Goal: Find specific page/section: Find specific page/section

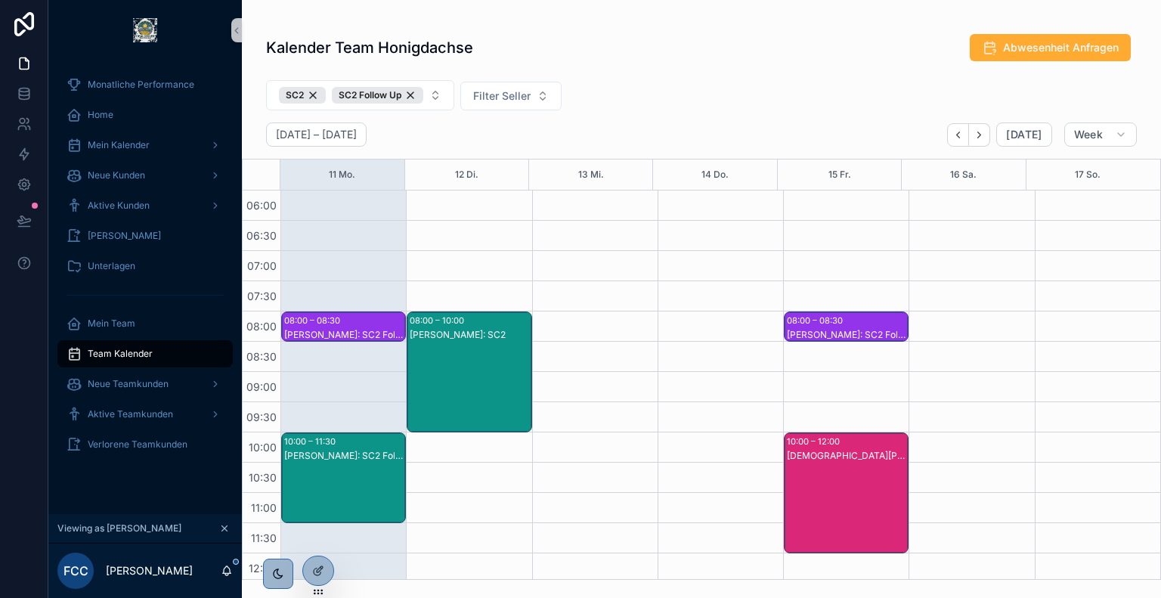
scroll to position [381, 0]
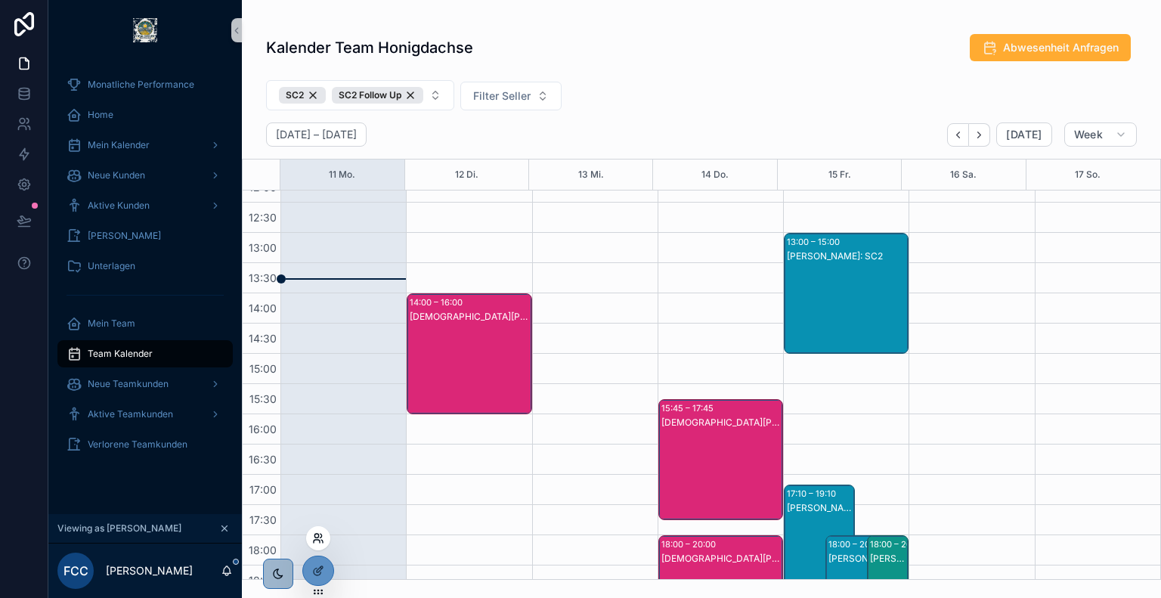
click at [318, 538] on icon at bounding box center [318, 538] width 12 height 12
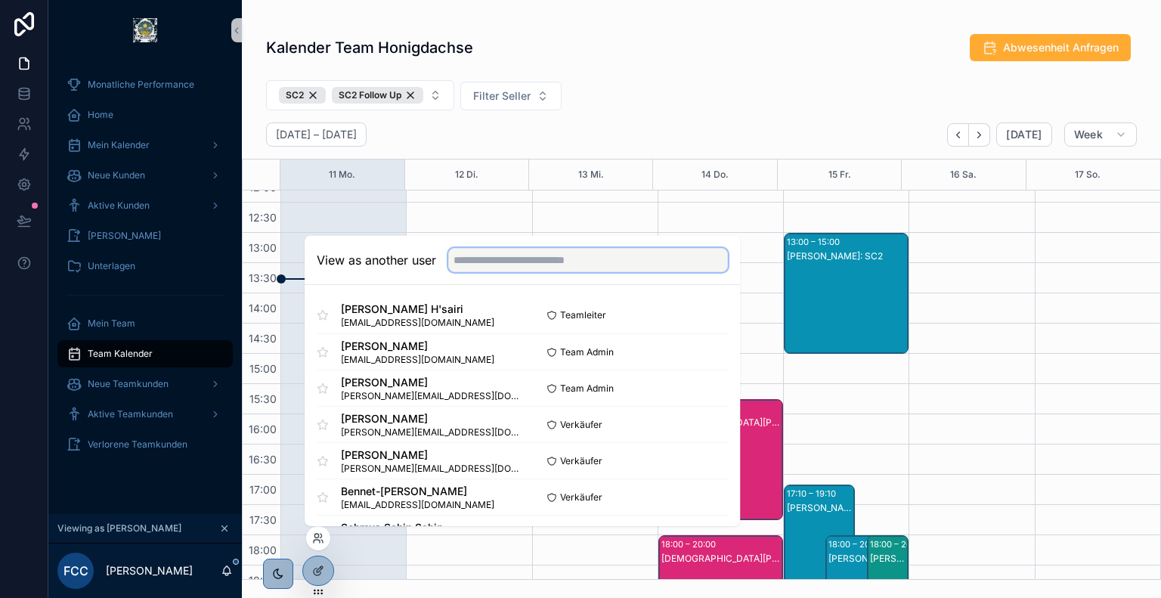
click at [526, 271] on input "text" at bounding box center [588, 260] width 280 height 24
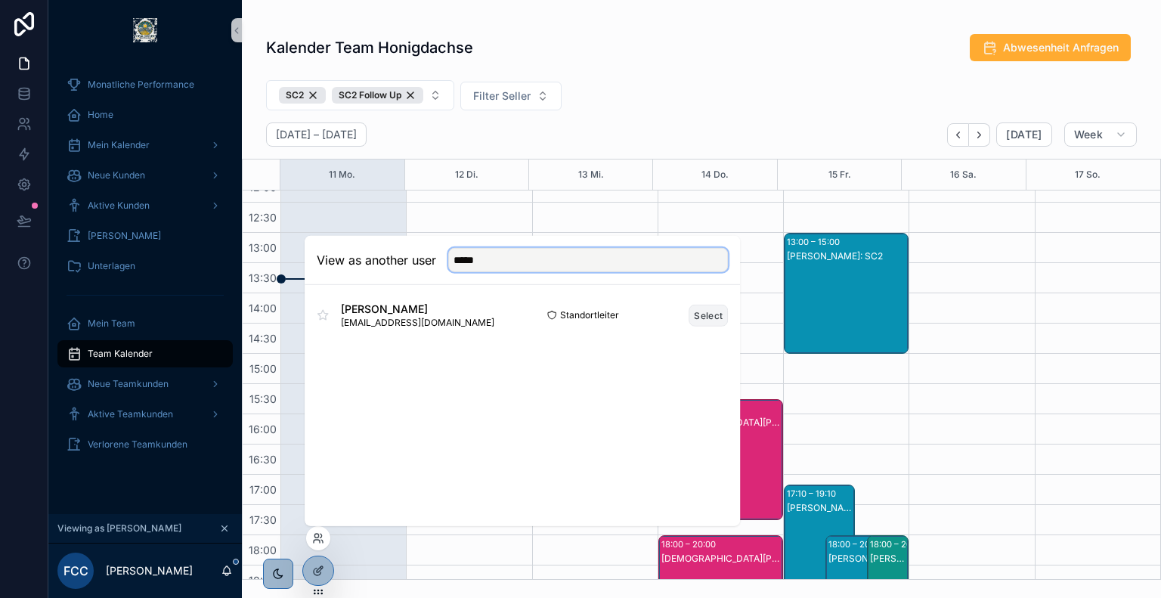
type input "*****"
click at [706, 317] on button "Select" at bounding box center [708, 315] width 39 height 22
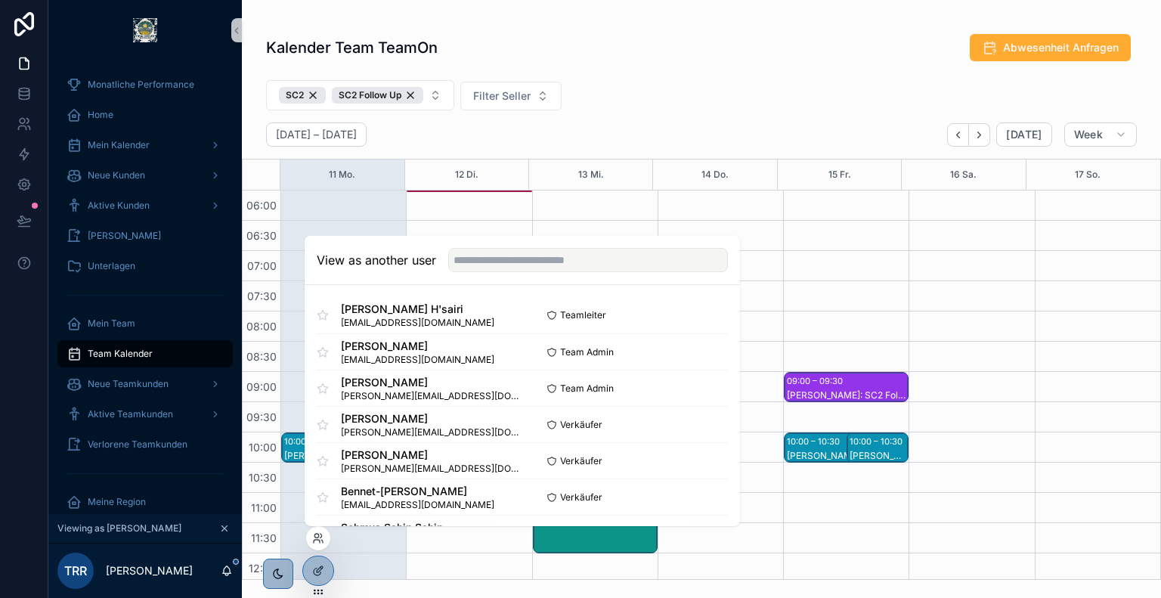
scroll to position [363, 0]
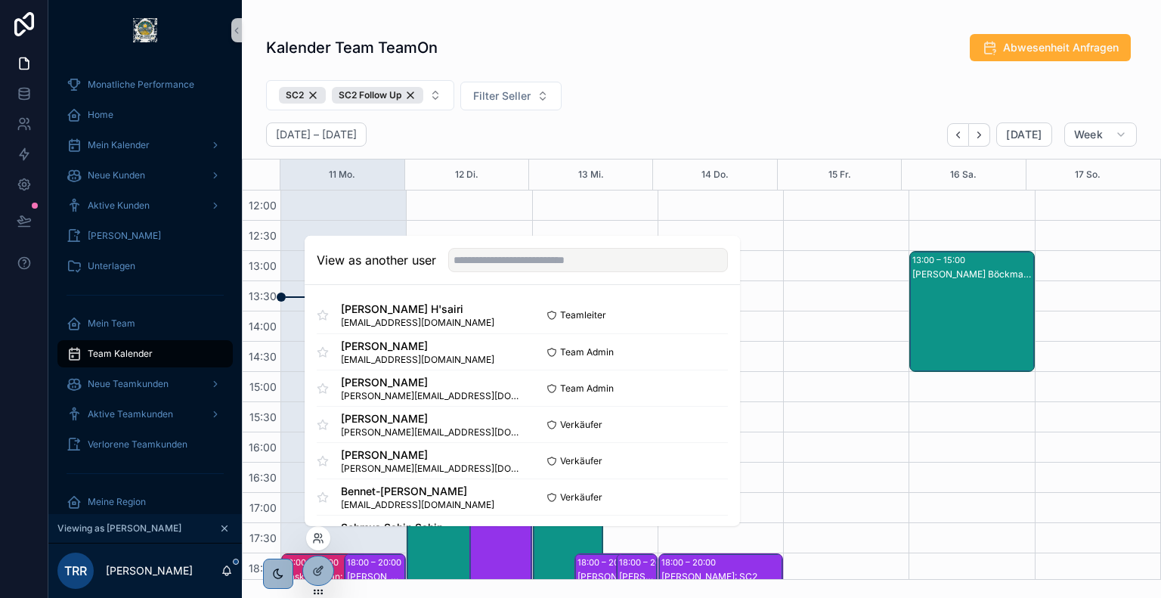
click at [623, 63] on div "Kalender Team TeamOn Abwesenheit Anfragen" at bounding box center [701, 50] width 919 height 35
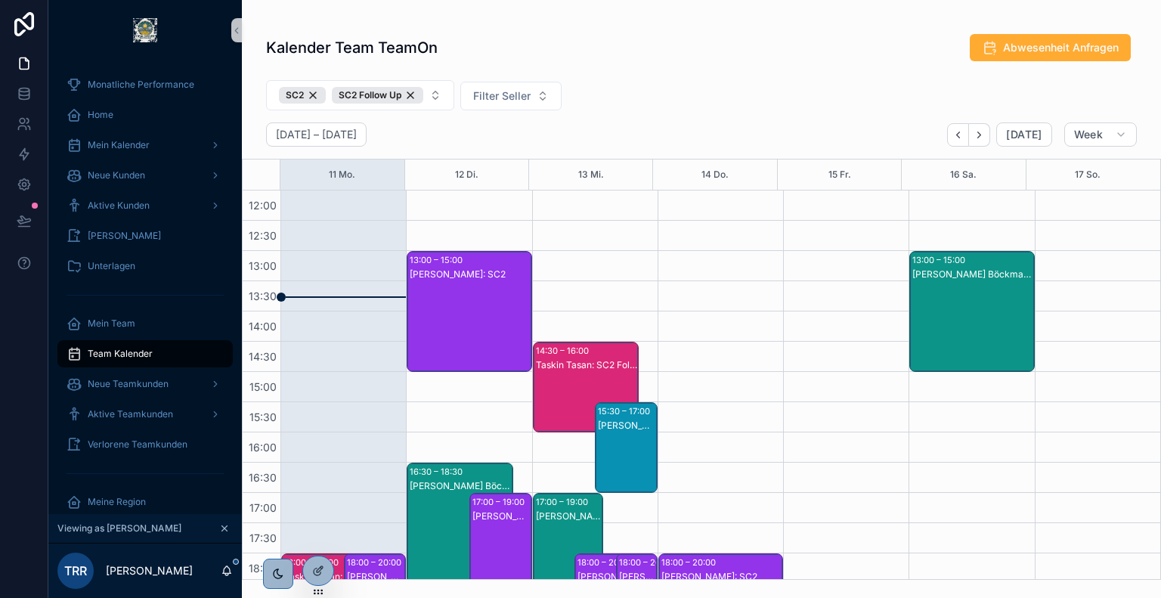
scroll to position [561, 0]
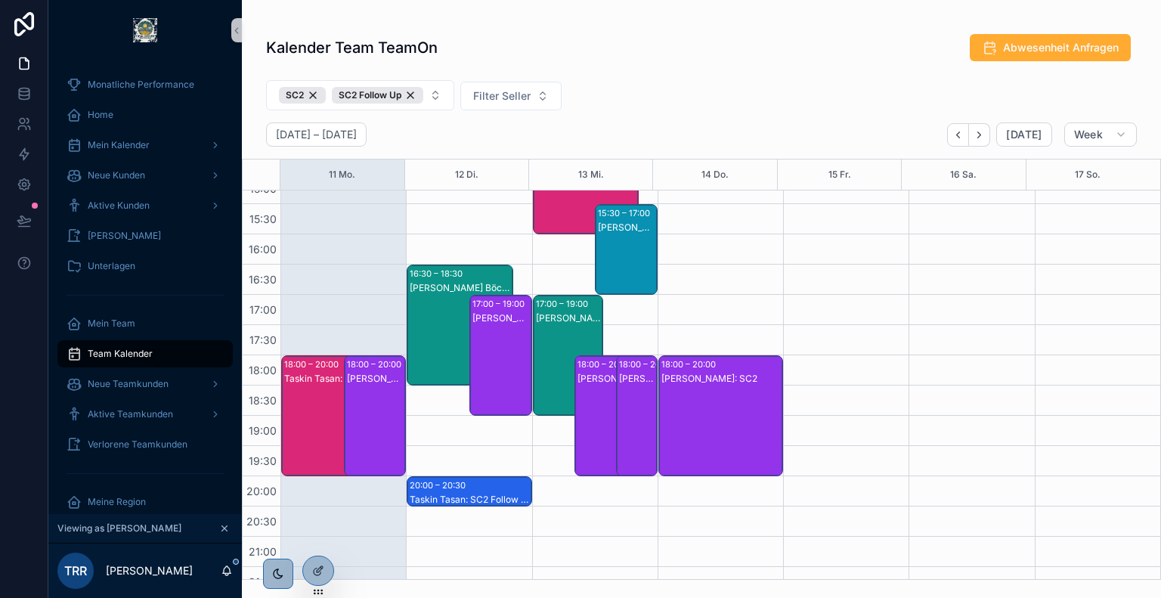
click at [386, 408] on div "[PERSON_NAME]: SC2" at bounding box center [376, 431] width 58 height 118
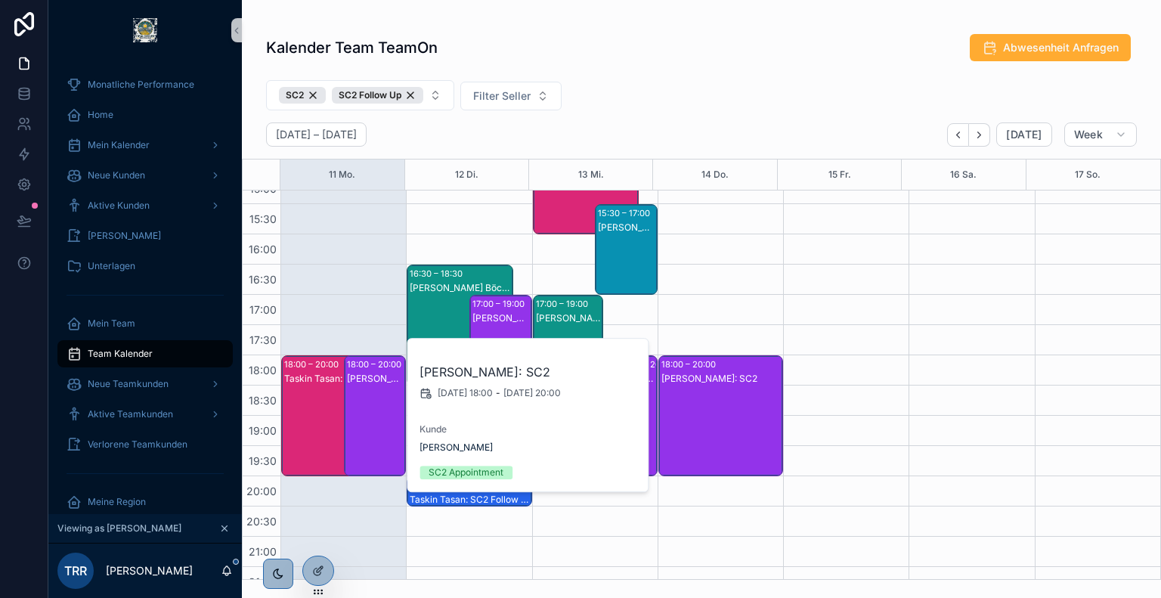
click at [326, 405] on div "Taskin Tasan: SC2" at bounding box center [334, 431] width 101 height 118
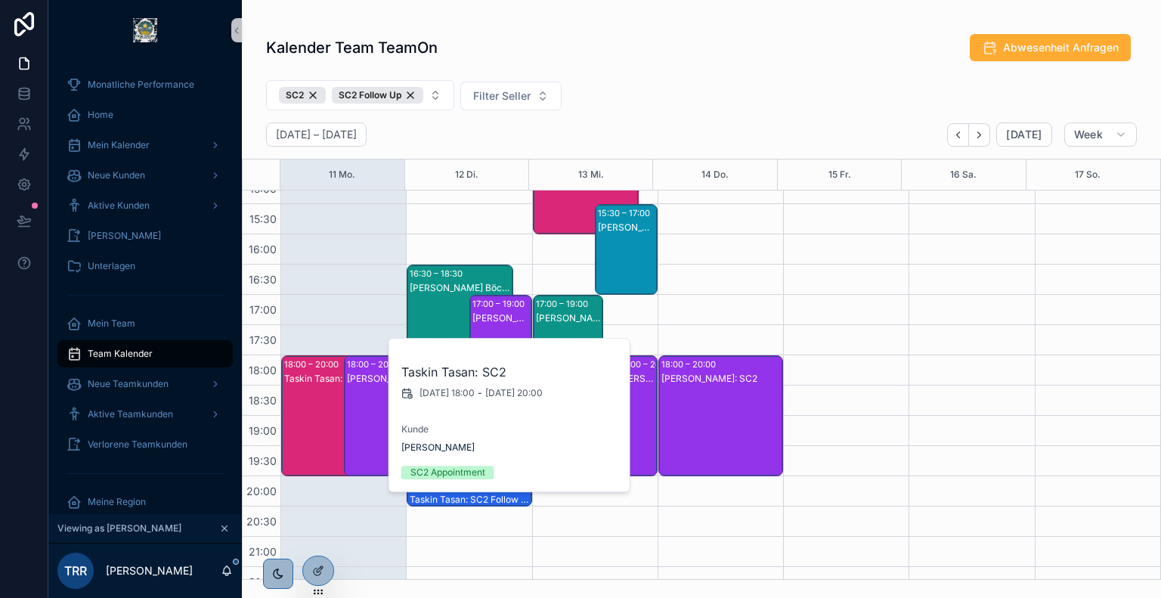
click at [683, 109] on div "SC2 SC2 Follow Up Filter Seller" at bounding box center [701, 98] width 919 height 48
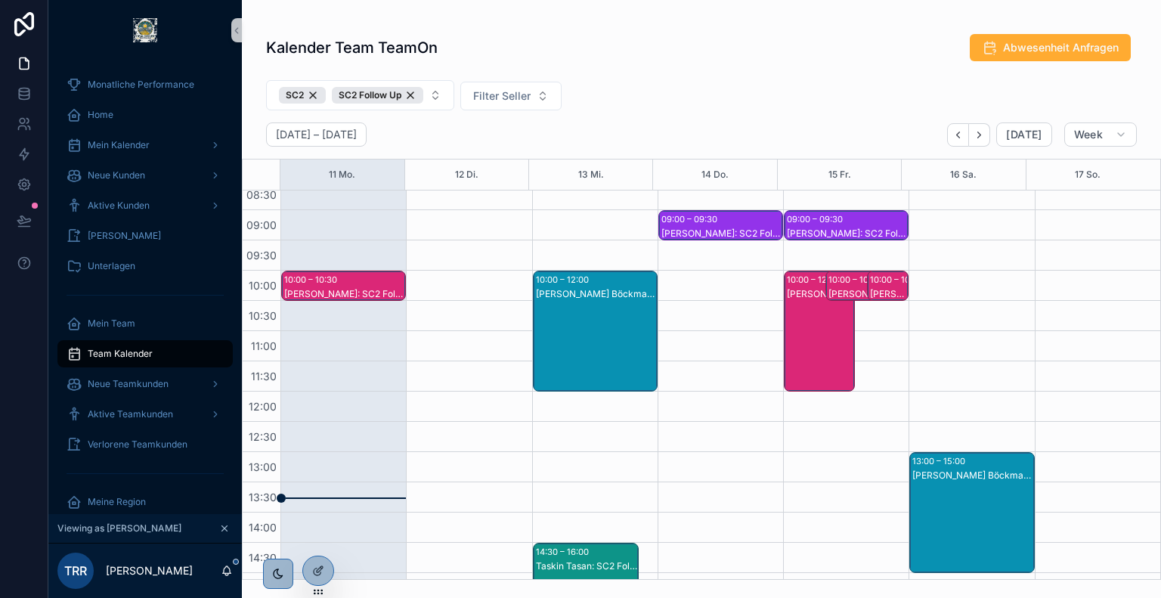
scroll to position [160, 0]
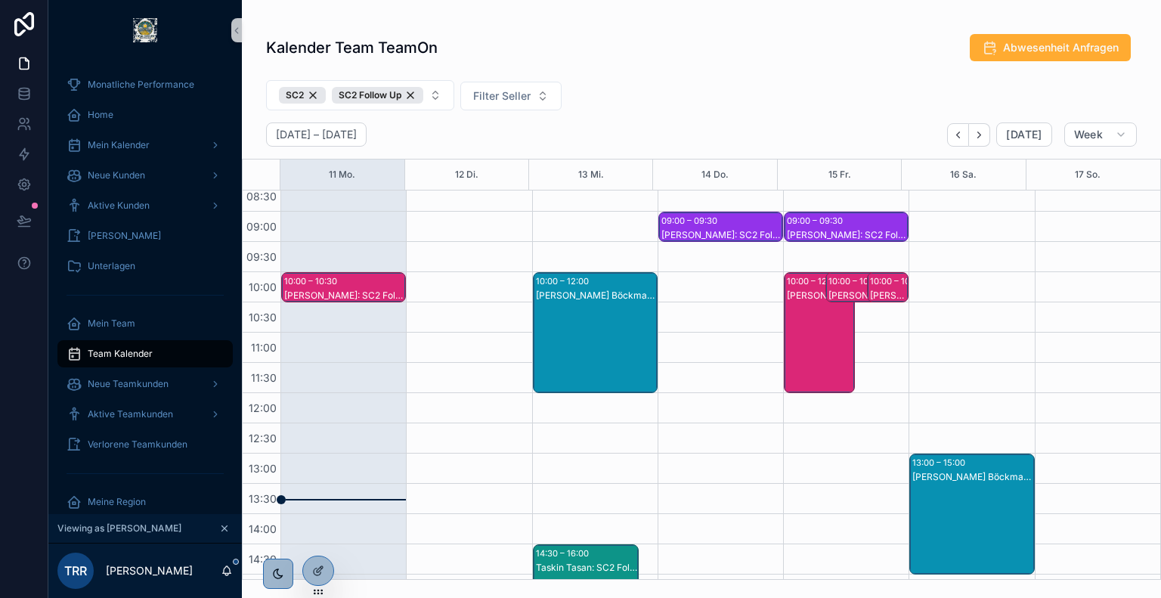
click at [335, 295] on div "[PERSON_NAME]: SC2 Follow Up" at bounding box center [344, 296] width 120 height 12
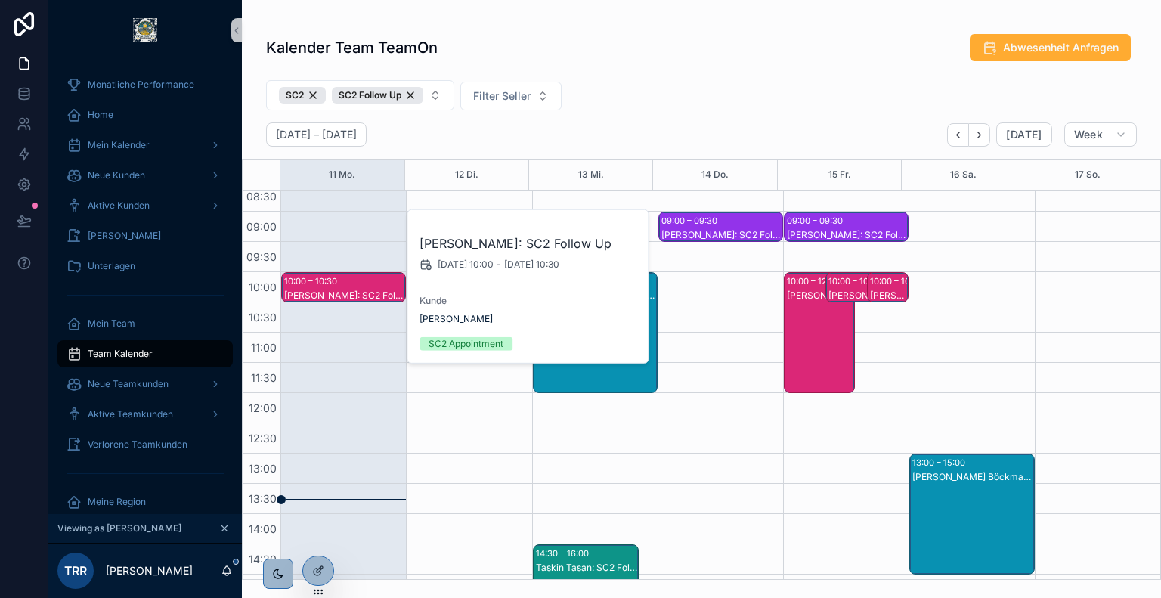
click at [696, 57] on div "Kalender Team TeamOn Abwesenheit Anfragen" at bounding box center [701, 47] width 871 height 29
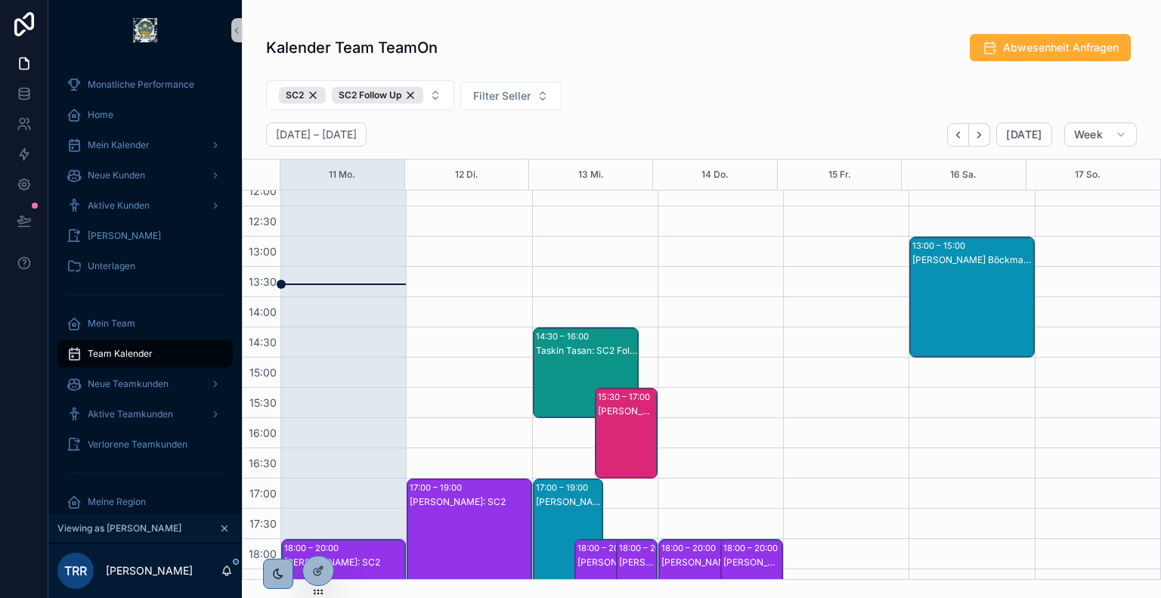
scroll to position [578, 0]
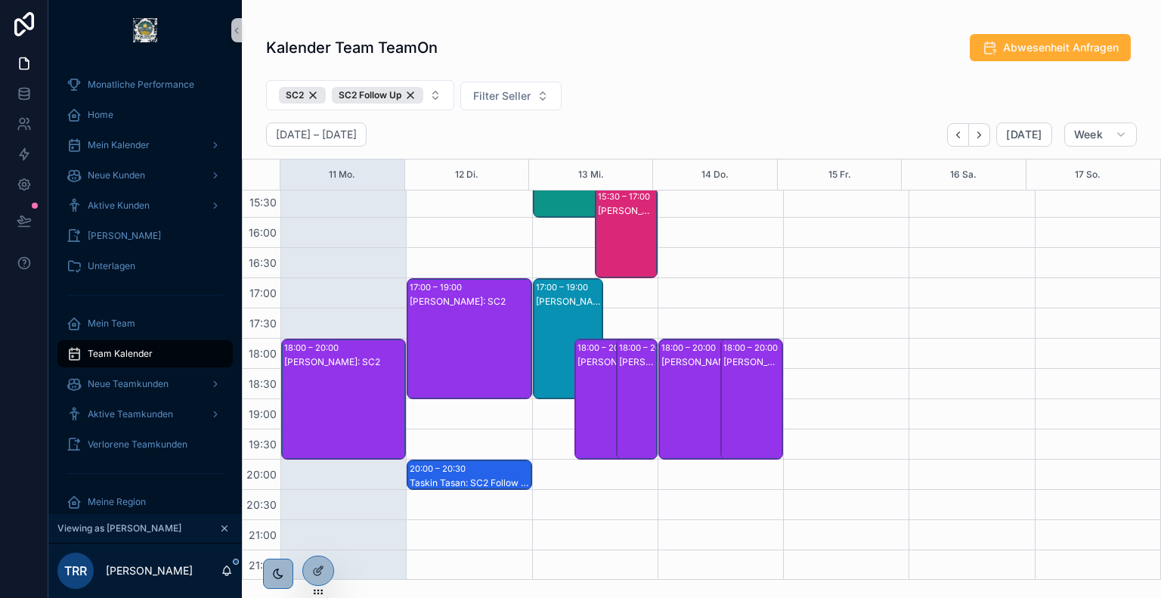
click at [377, 374] on div "[PERSON_NAME]: SC2" at bounding box center [344, 414] width 120 height 118
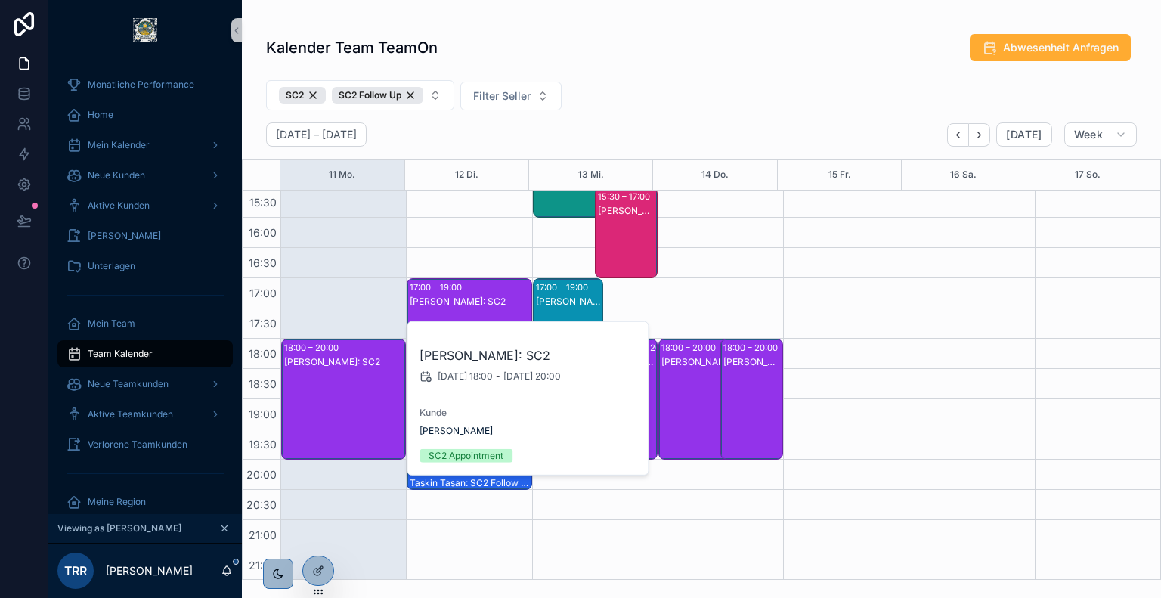
click at [637, 61] on div "Kalender Team TeamOn Abwesenheit Anfragen" at bounding box center [701, 47] width 871 height 29
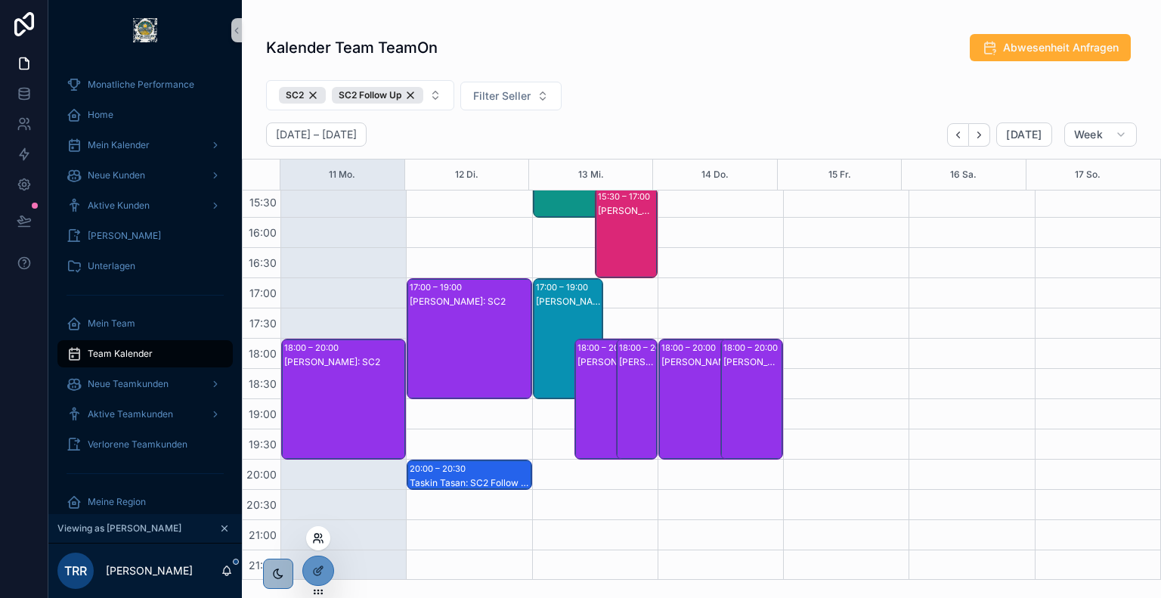
click at [318, 540] on icon at bounding box center [317, 541] width 6 height 3
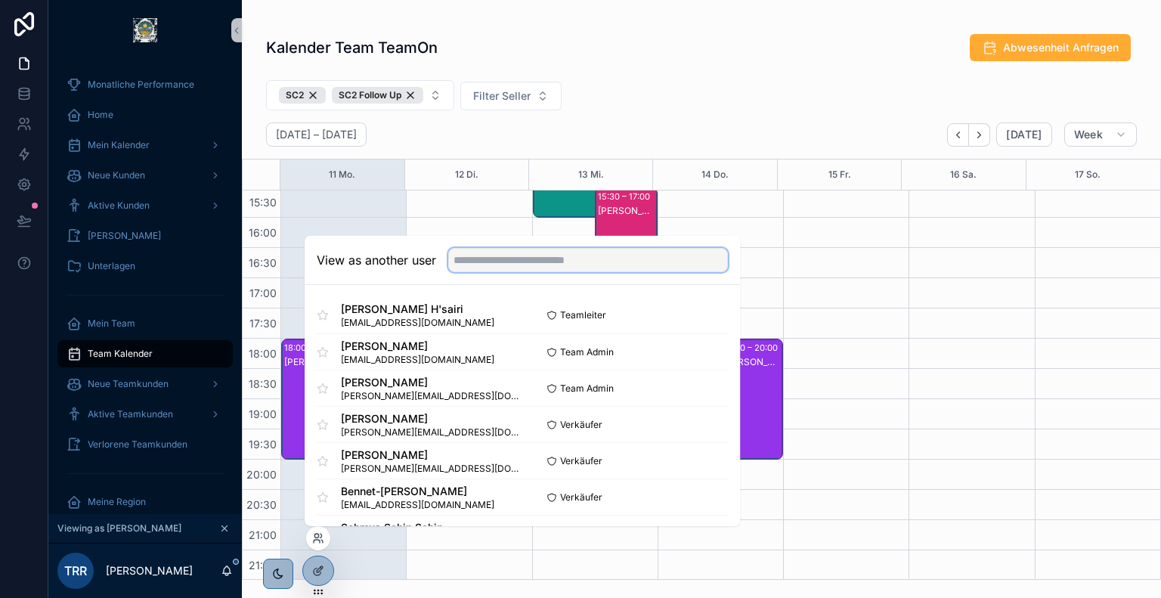
click at [533, 262] on input "text" at bounding box center [588, 260] width 280 height 24
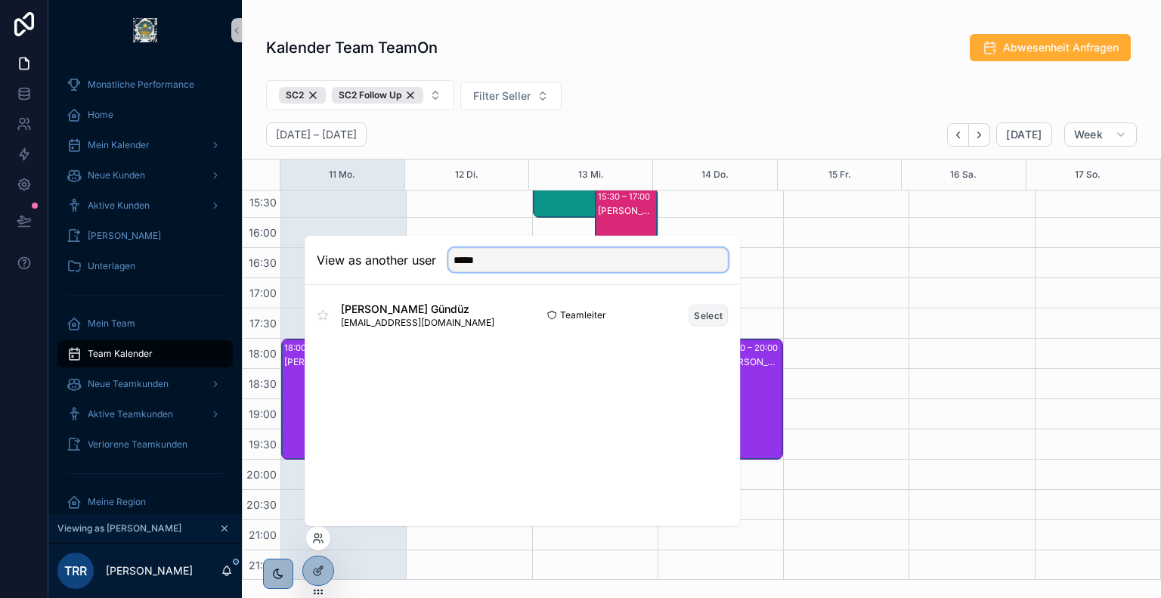
type input "*****"
click at [709, 313] on button "Select" at bounding box center [708, 315] width 39 height 22
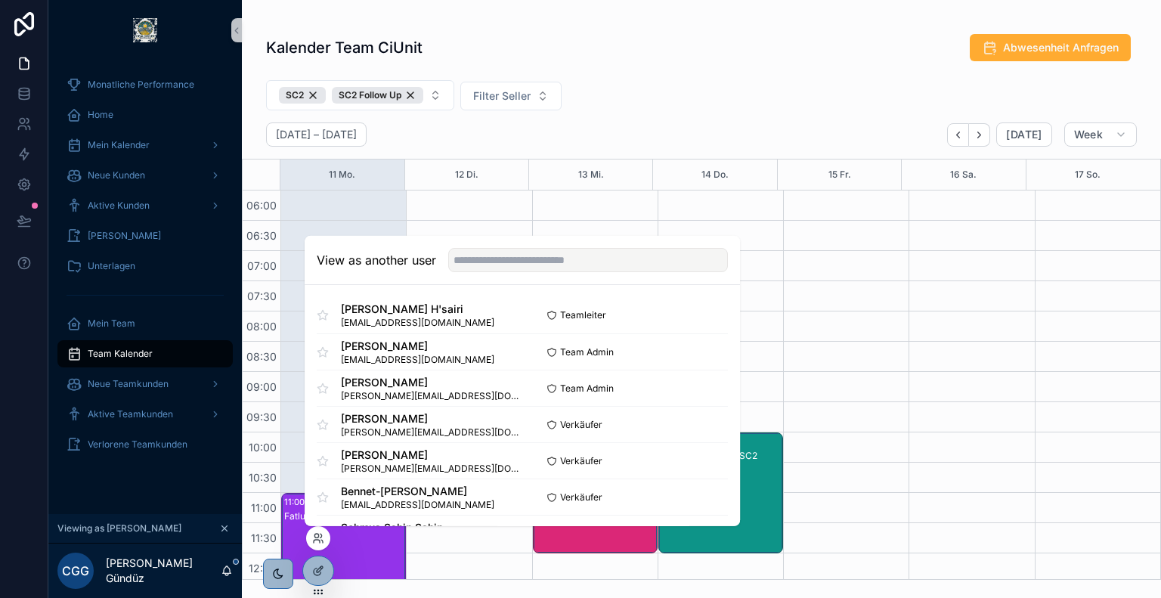
scroll to position [363, 0]
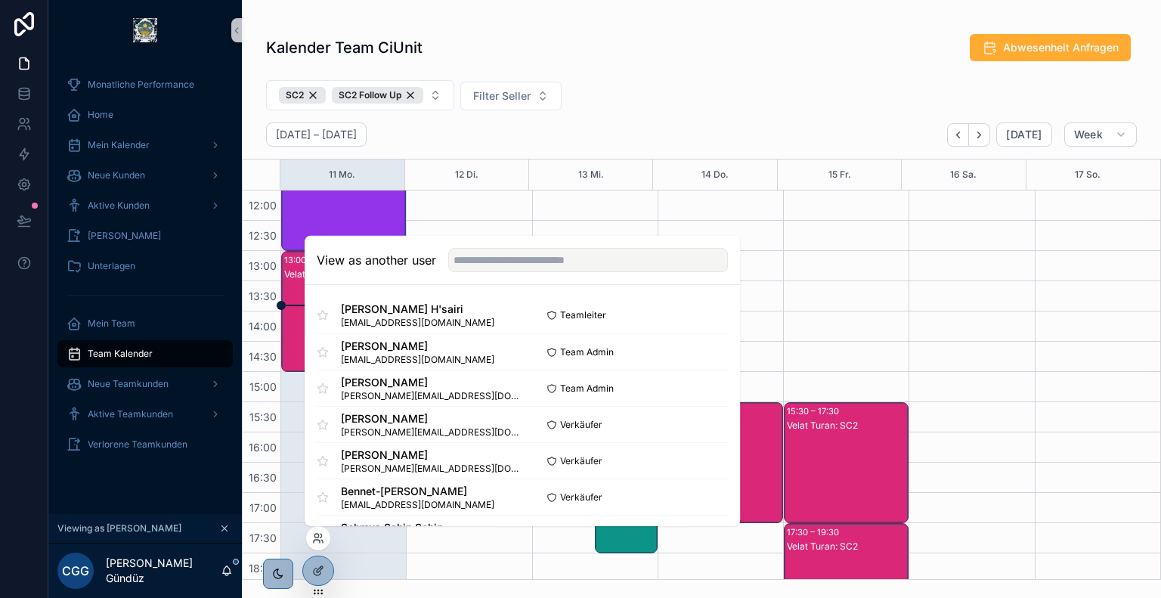
click at [652, 82] on div "SC2 SC2 Follow Up Filter Seller" at bounding box center [701, 98] width 919 height 48
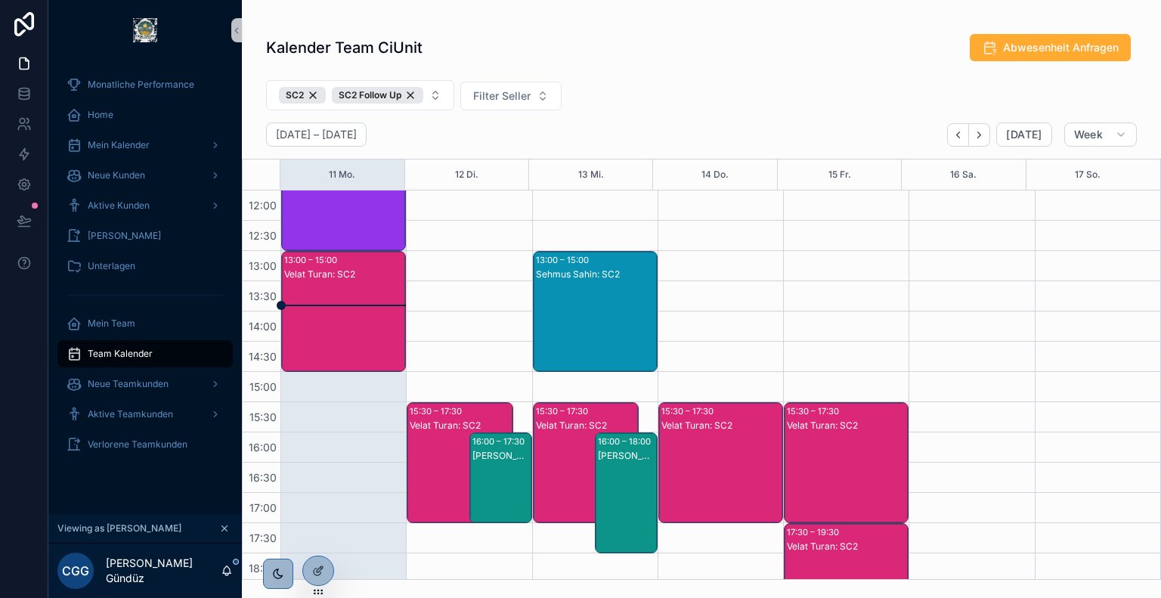
click at [351, 302] on div "Velat Turan: SC2" at bounding box center [344, 327] width 120 height 118
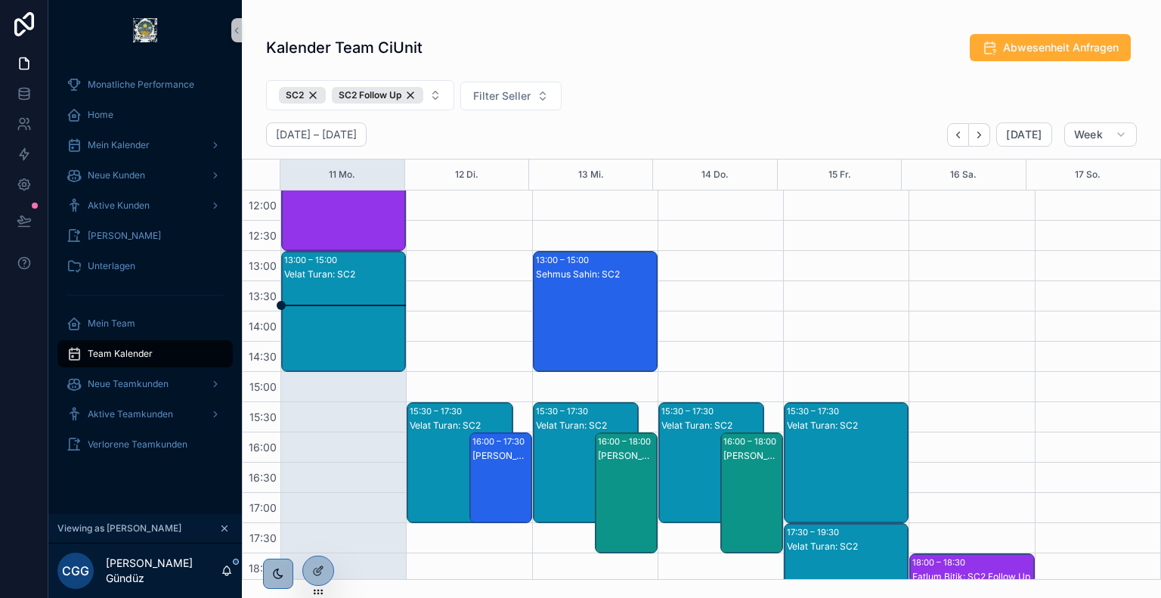
click at [363, 289] on div "Velat Turan: SC2" at bounding box center [344, 327] width 120 height 118
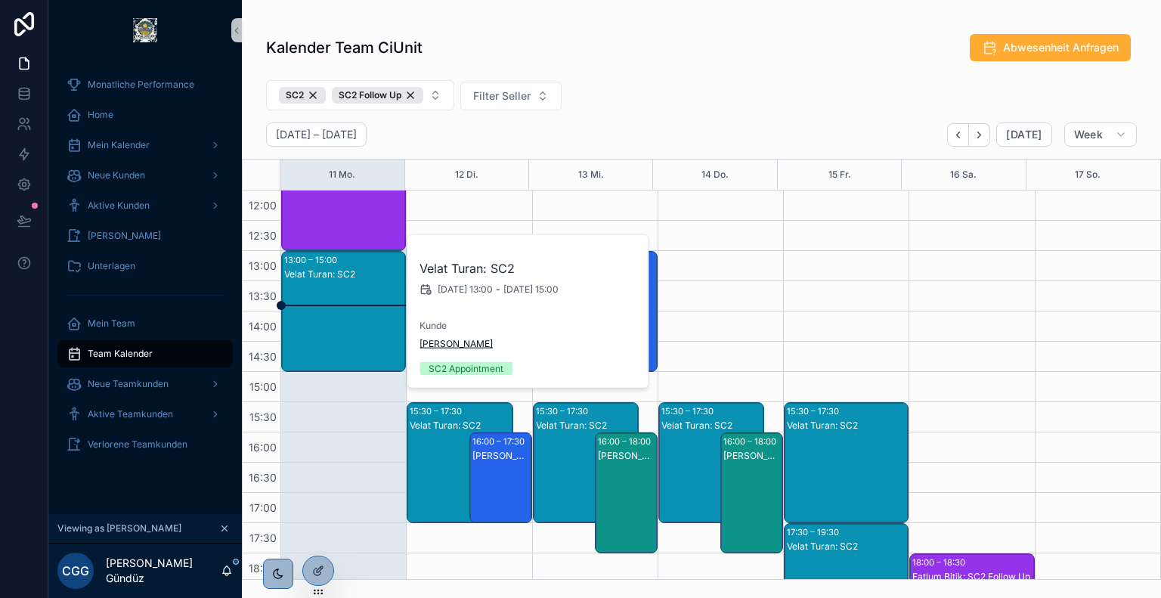
click at [439, 341] on span "[PERSON_NAME]" at bounding box center [456, 344] width 73 height 12
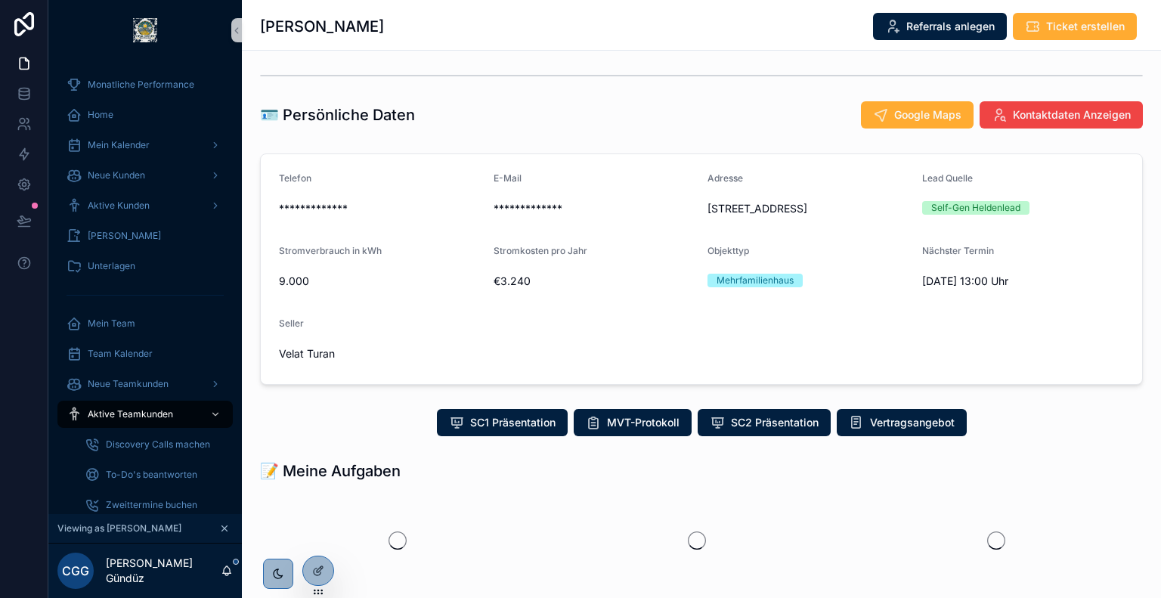
scroll to position [245, 0]
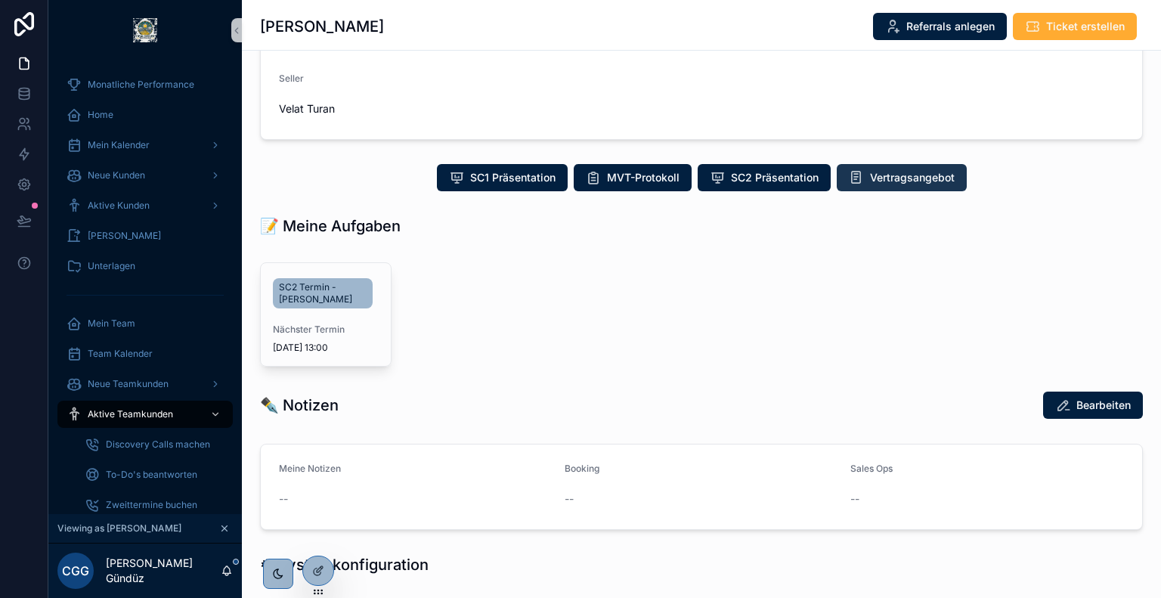
click at [886, 184] on span "Vertragsangebot" at bounding box center [912, 177] width 85 height 15
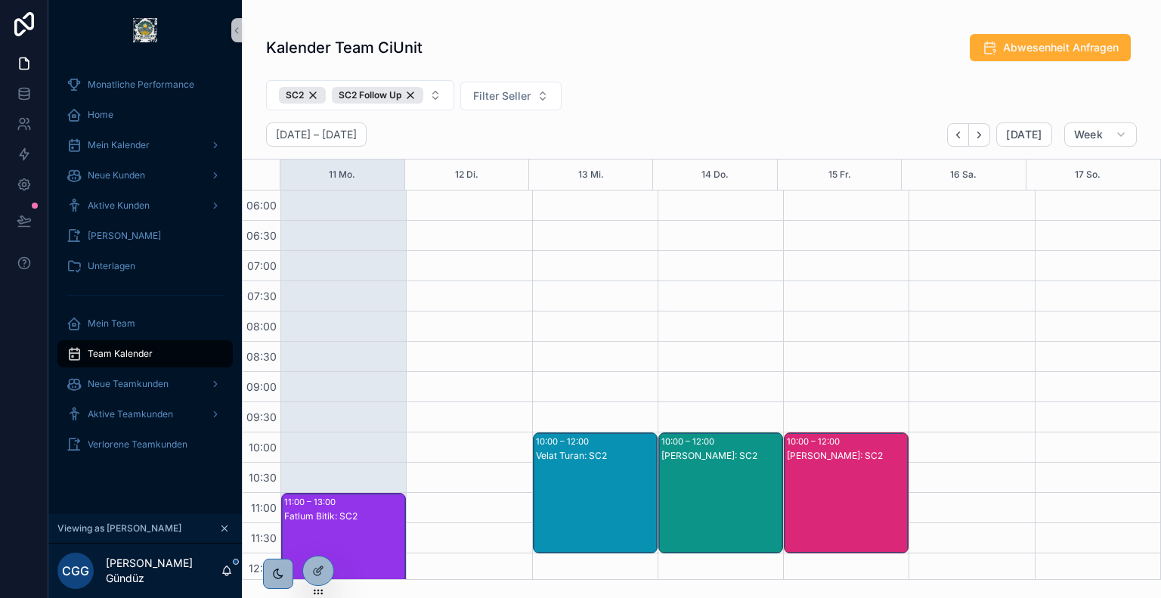
scroll to position [363, 0]
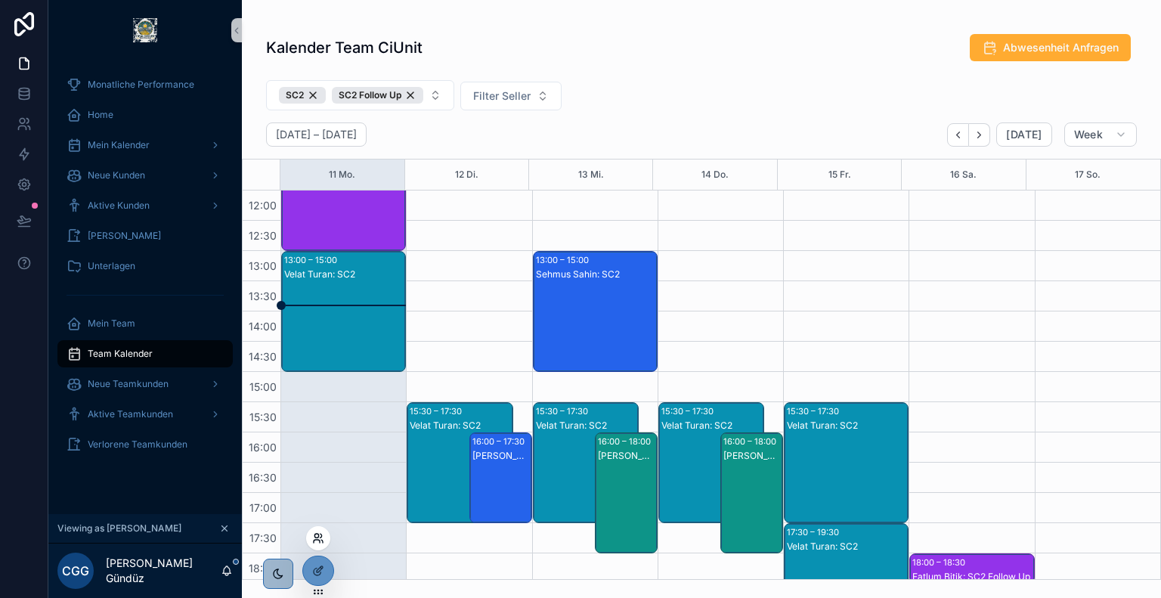
click at [319, 535] on icon at bounding box center [318, 538] width 12 height 12
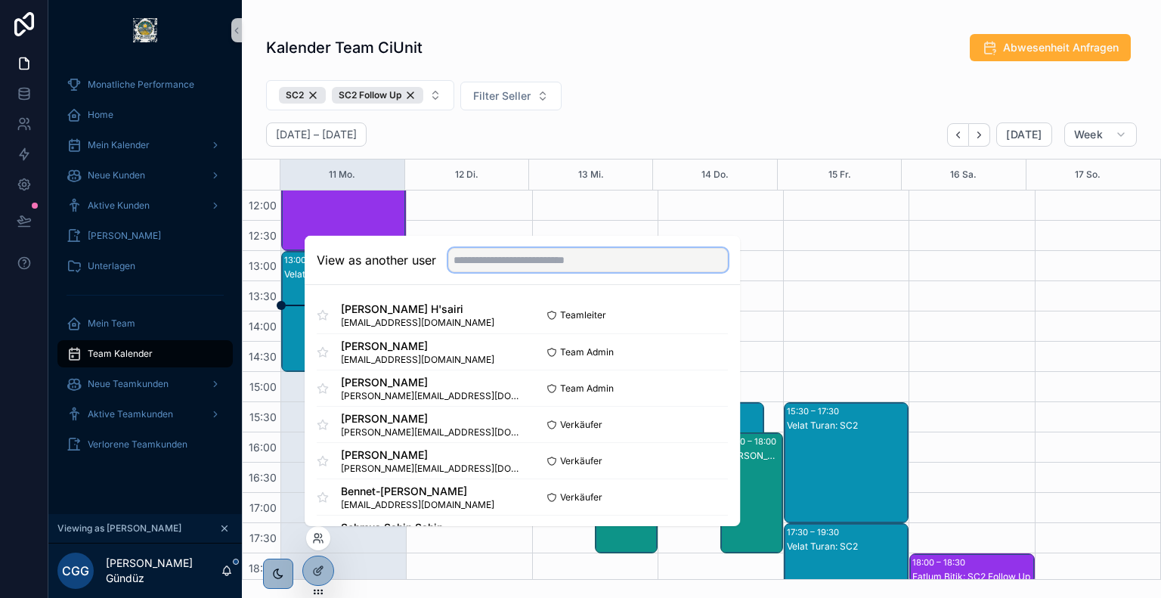
click at [535, 268] on input "text" at bounding box center [588, 260] width 280 height 24
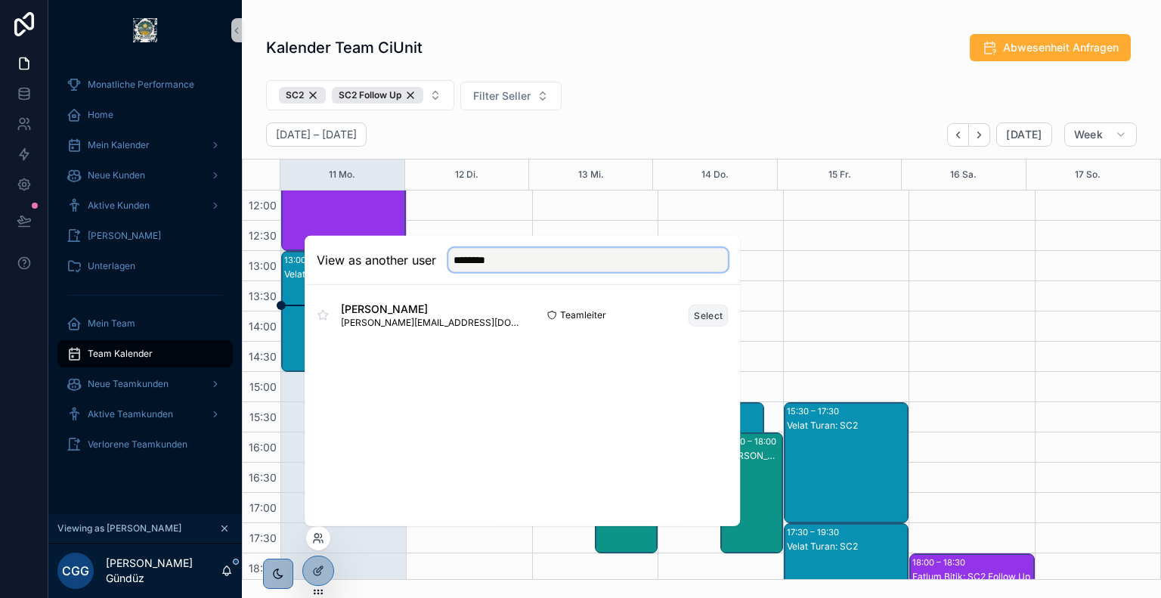
type input "********"
click at [709, 313] on button "Select" at bounding box center [708, 315] width 39 height 22
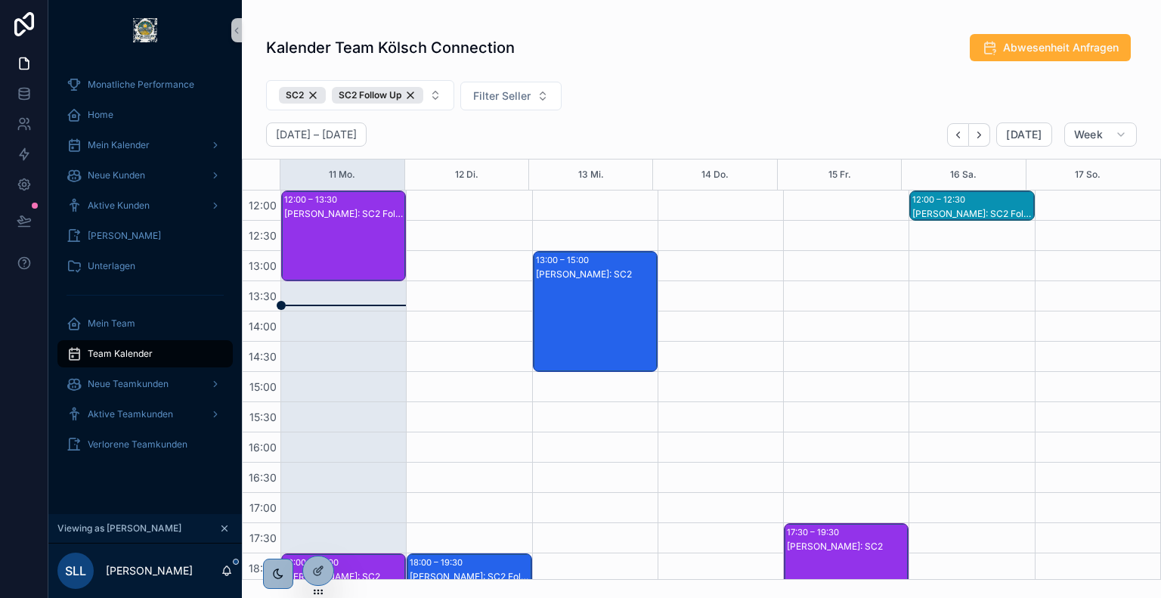
click at [678, 107] on div "SC2 SC2 Follow Up Filter Seller" at bounding box center [701, 98] width 919 height 48
click at [331, 247] on div "[PERSON_NAME]: SC2 Follow Up" at bounding box center [344, 251] width 120 height 88
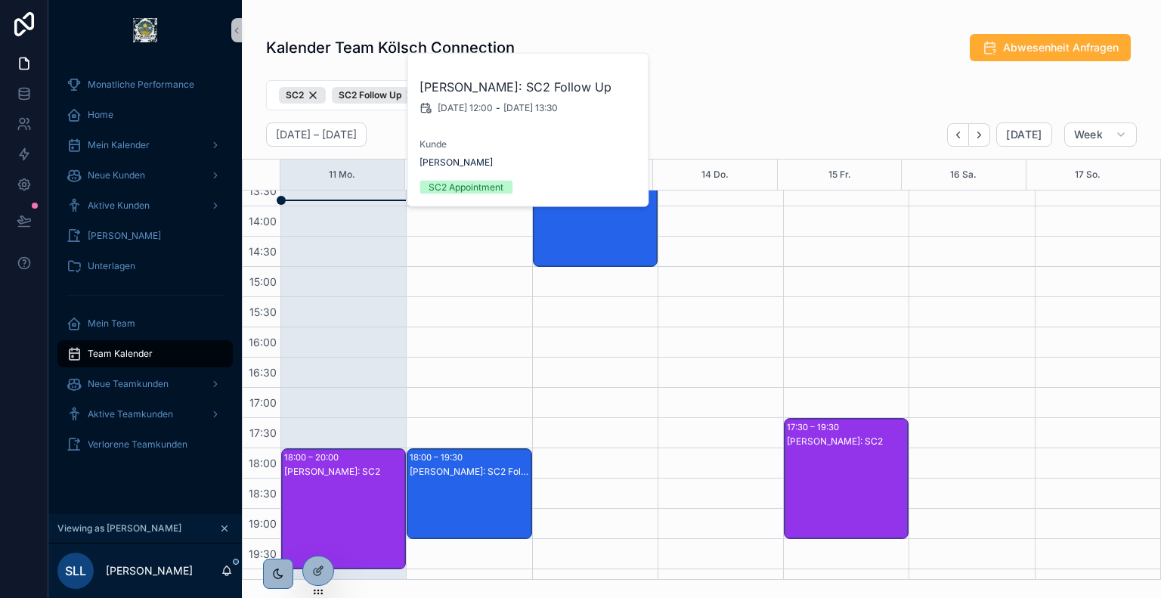
scroll to position [469, 0]
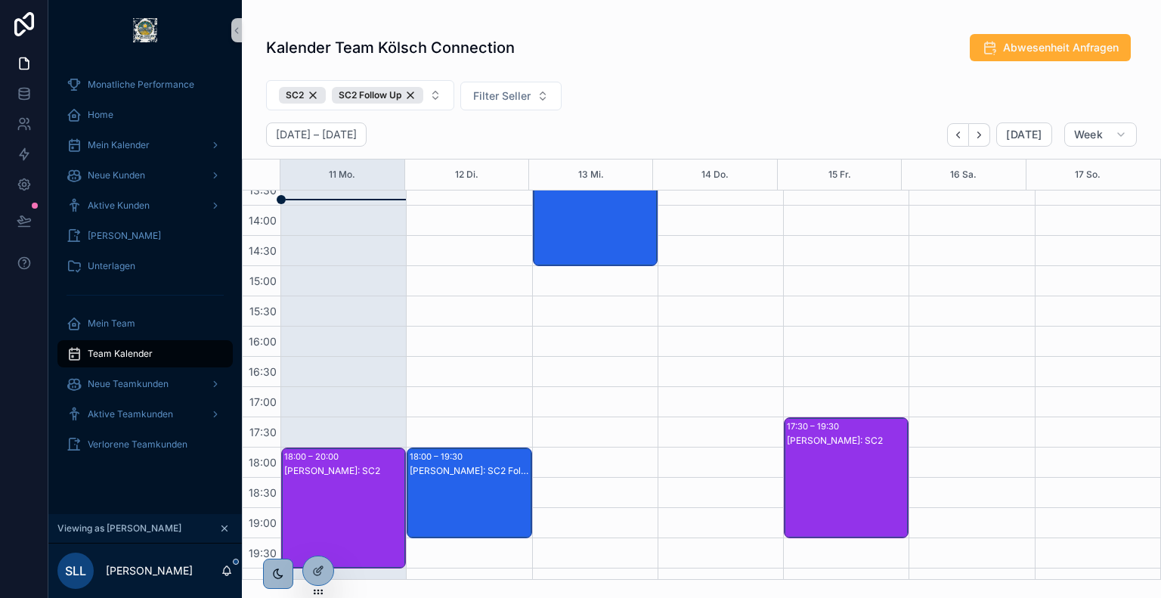
drag, startPoint x: 326, startPoint y: 361, endPoint x: 345, endPoint y: 473, distance: 114.2
click at [345, 473] on div "[PERSON_NAME]: SC2" at bounding box center [344, 471] width 120 height 12
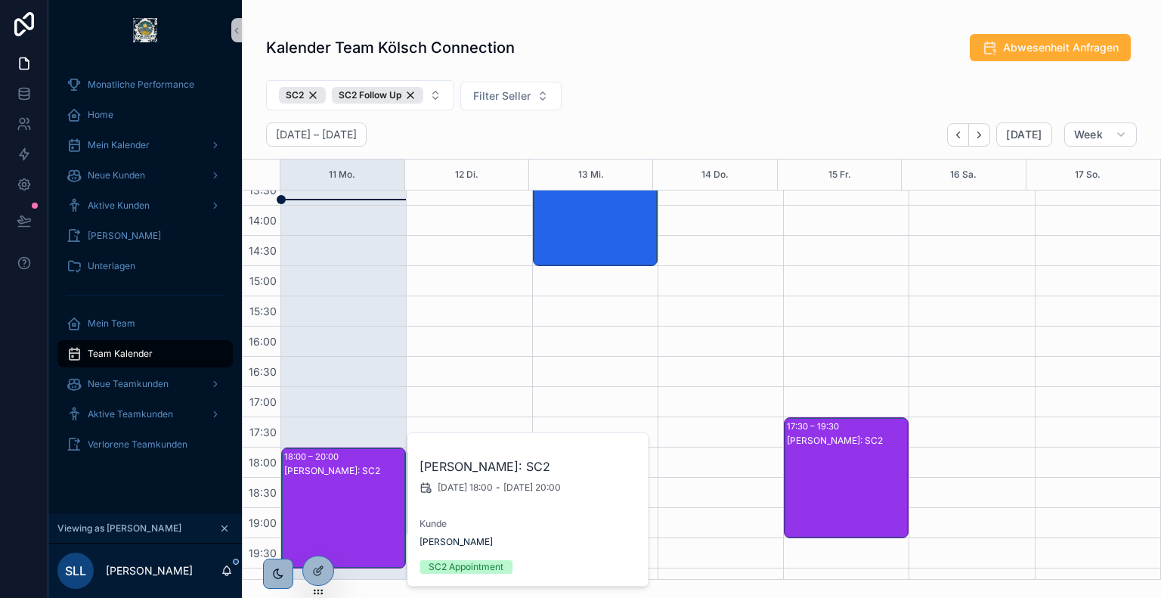
scroll to position [278, 0]
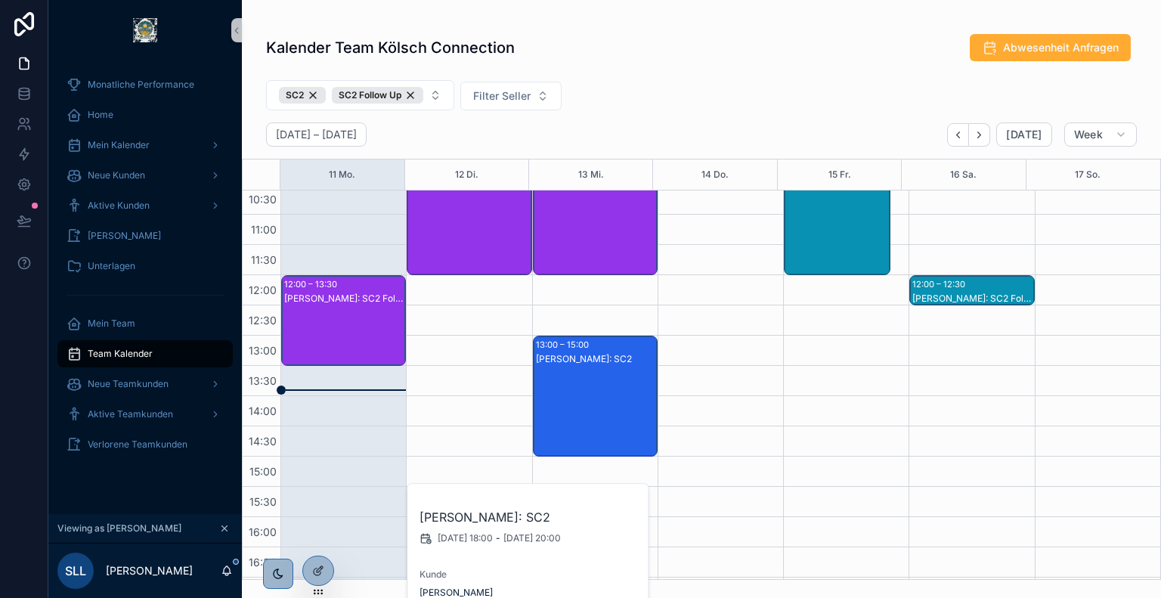
click at [357, 336] on div "[PERSON_NAME]: SC2 Follow Up" at bounding box center [344, 336] width 120 height 88
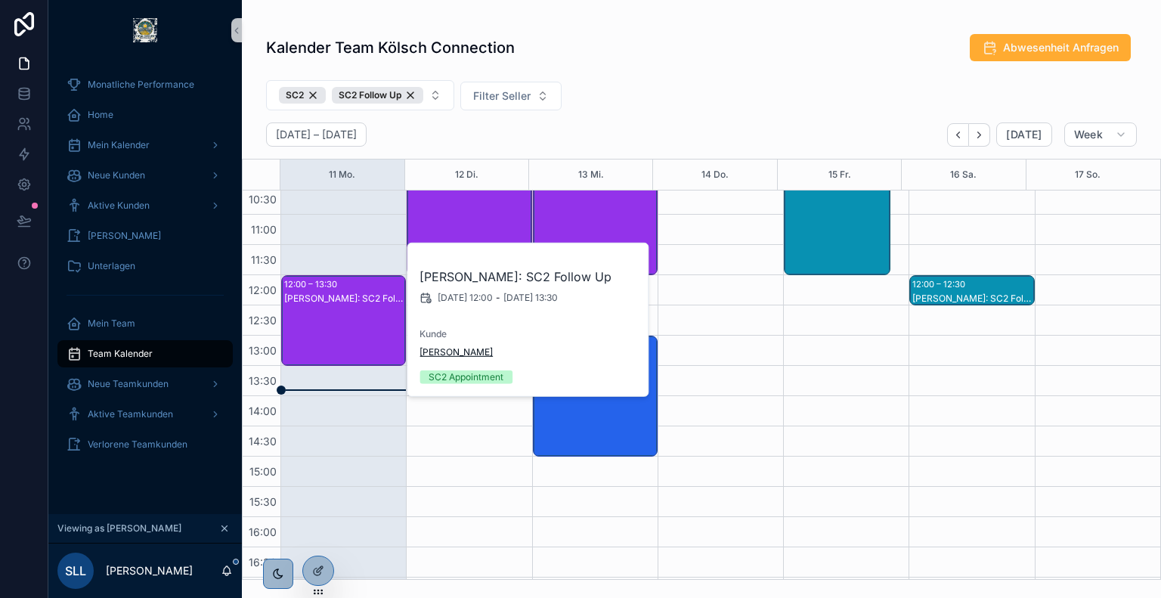
click at [448, 350] on span "[PERSON_NAME]" at bounding box center [456, 352] width 73 height 12
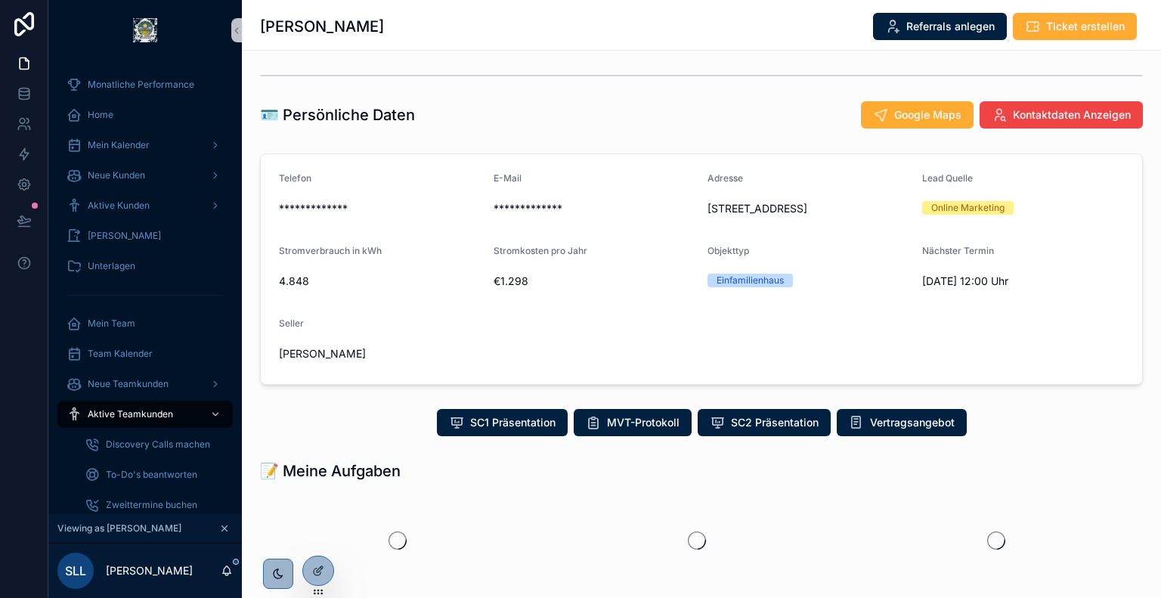
scroll to position [197, 0]
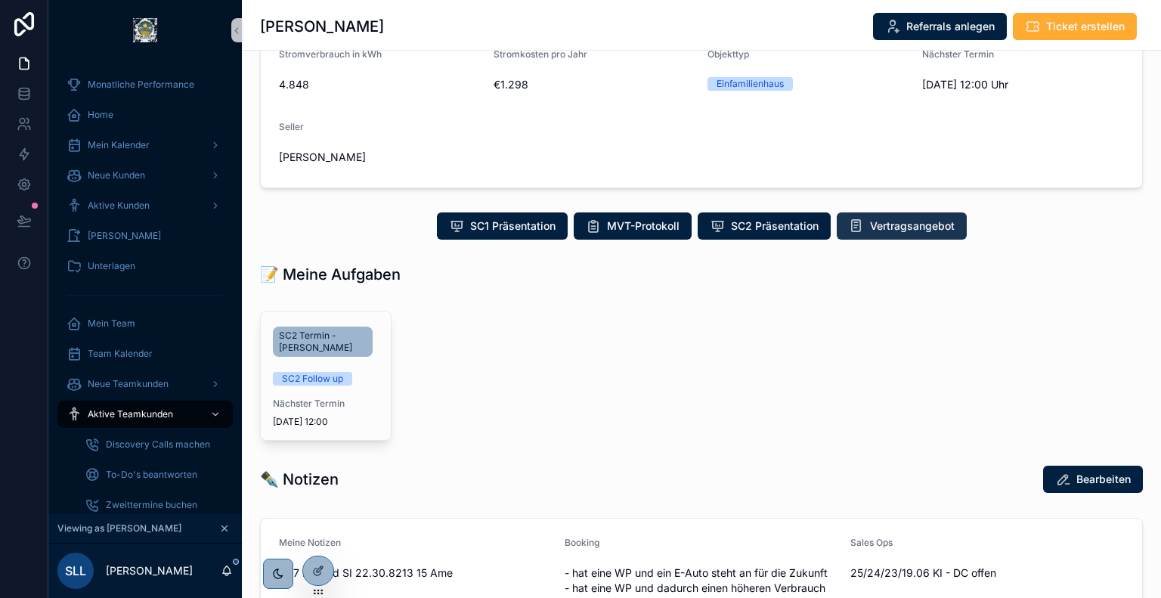
click at [888, 228] on span "Vertragsangebot" at bounding box center [912, 226] width 85 height 15
